Goal: Information Seeking & Learning: Find specific fact

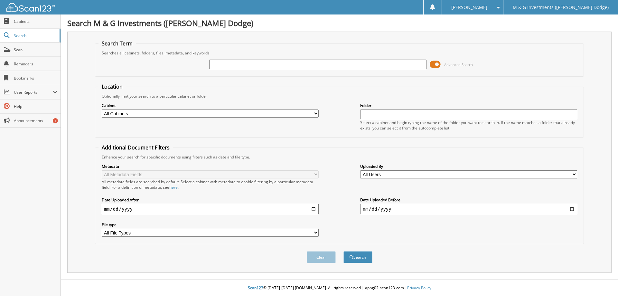
click at [370, 66] on input "text" at bounding box center [317, 65] width 217 height 10
type input "531254"
click at [343, 251] on button "Search" at bounding box center [357, 257] width 29 height 12
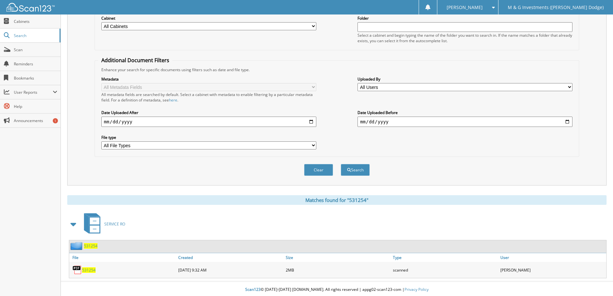
scroll to position [89, 0]
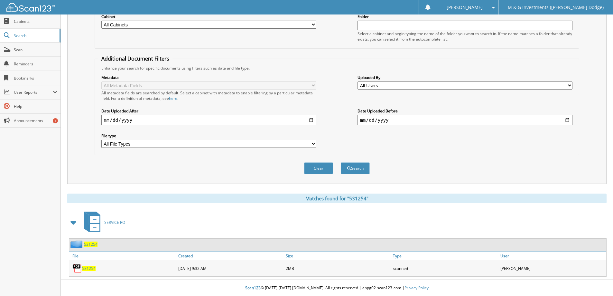
click at [89, 266] on span "531254" at bounding box center [89, 268] width 14 height 5
